Goal: Navigation & Orientation: Go to known website

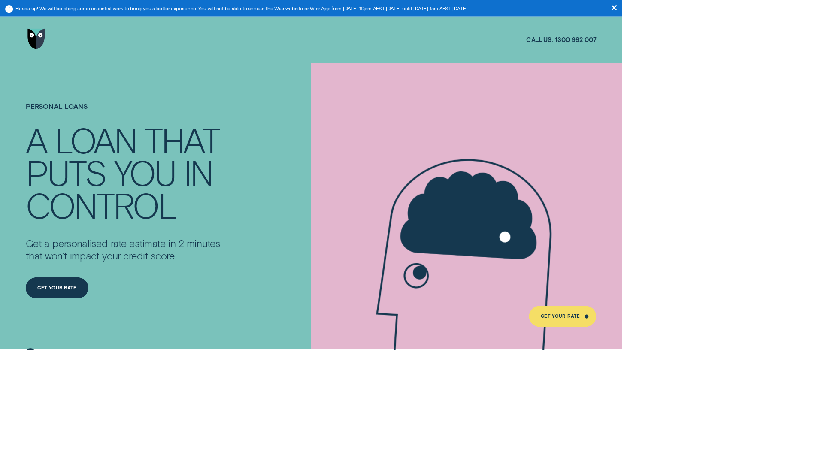
click at [48, 52] on img "Go to home page" at bounding box center [47, 52] width 23 height 28
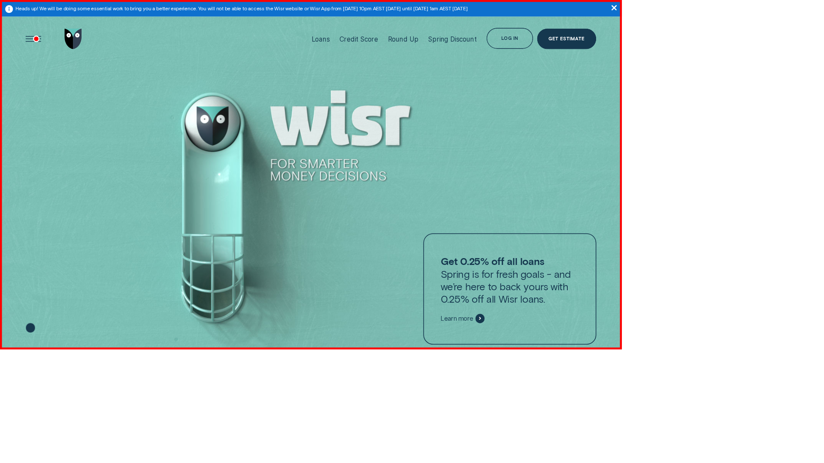
click at [97, 52] on img "Go to home page" at bounding box center [96, 52] width 23 height 28
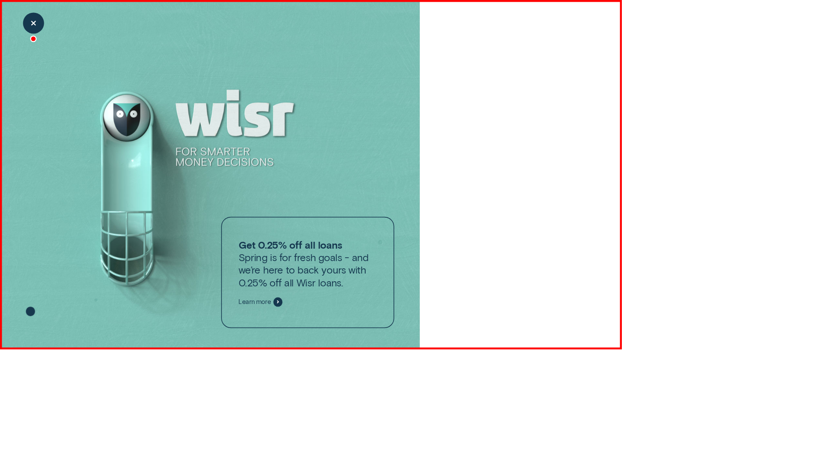
click at [44, 31] on div "Close Menu" at bounding box center [43, 30] width 39 height 39
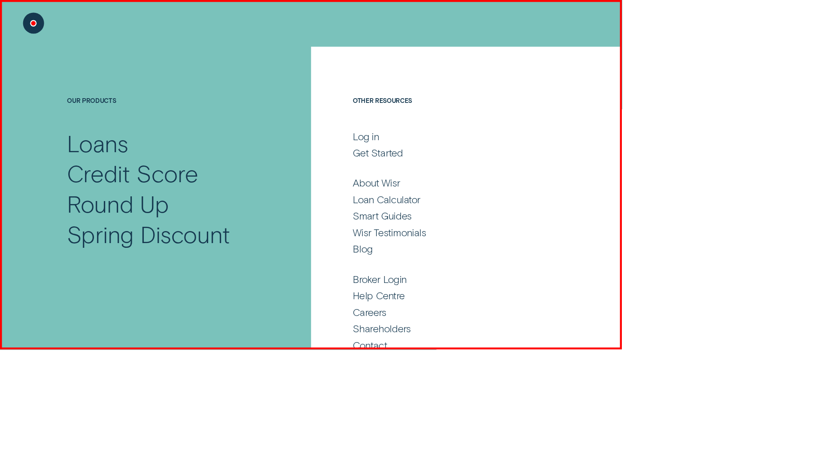
click at [73, 31] on div at bounding box center [72, 31] width 77 height 62
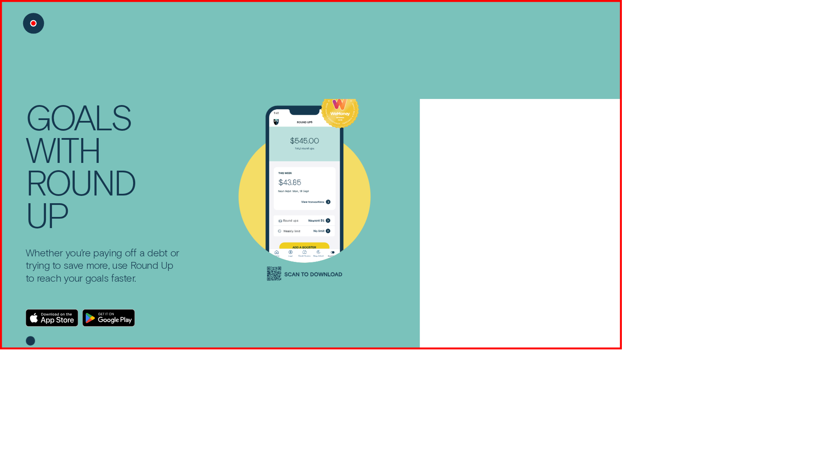
click at [44, 31] on div "Close Menu" at bounding box center [43, 30] width 39 height 39
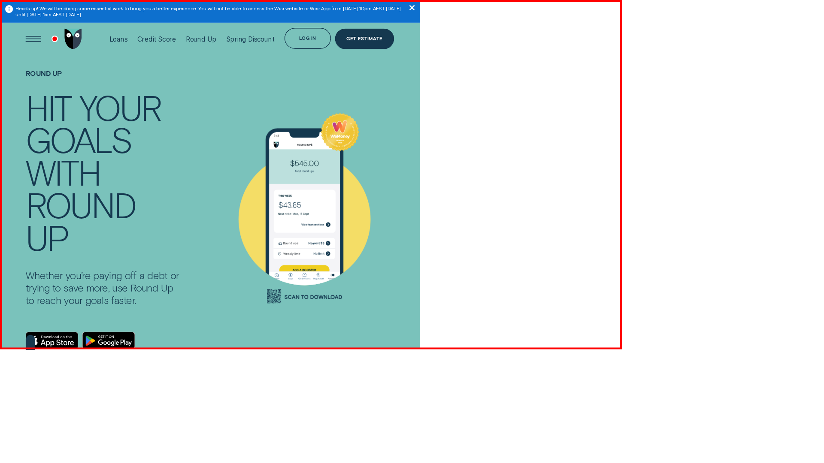
click at [73, 51] on div at bounding box center [72, 52] width 77 height 62
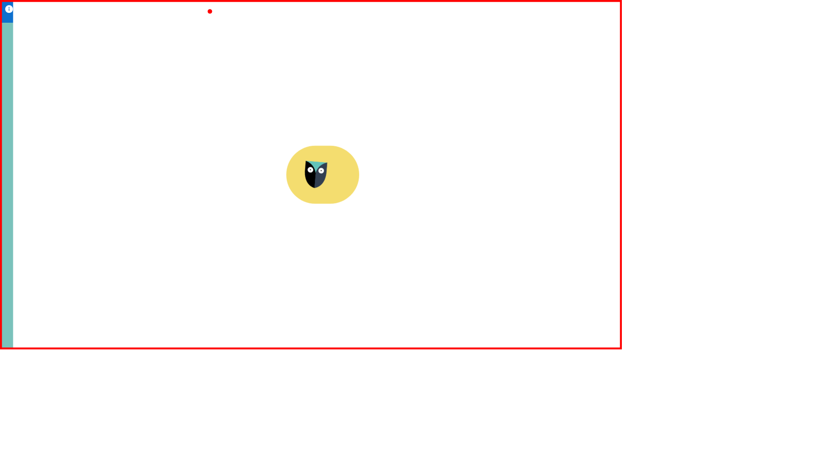
click at [278, 15] on aside "Heads up! We will be doing some essential work to bring you a better experience…" at bounding box center [278, 15] width 556 height 30
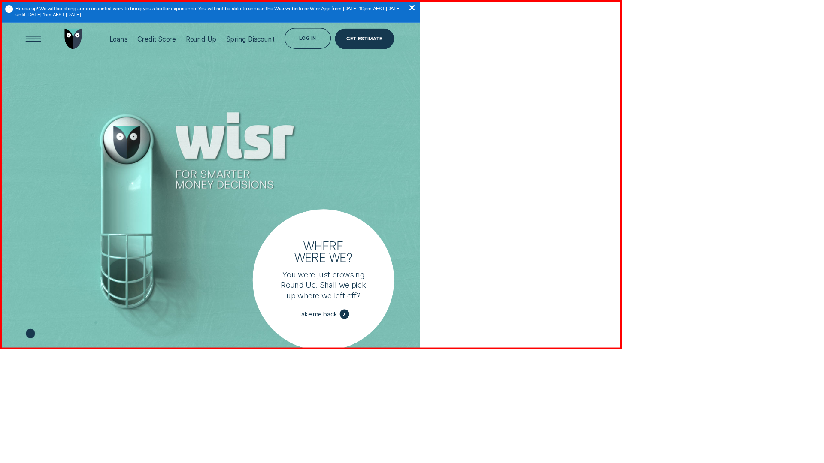
click at [97, 52] on img "Go to home page" at bounding box center [96, 52] width 23 height 28
